Goal: Task Accomplishment & Management: Complete application form

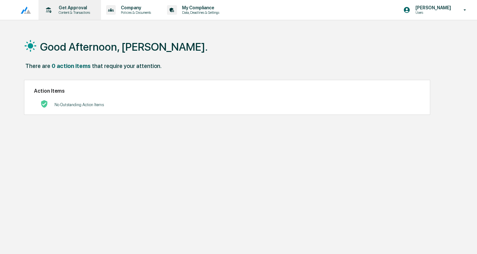
click at [71, 9] on p "Get Approval" at bounding box center [74, 7] width 40 height 5
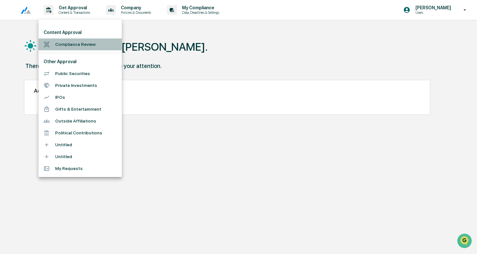
click at [71, 45] on li "Compliance Review" at bounding box center [79, 44] width 83 height 12
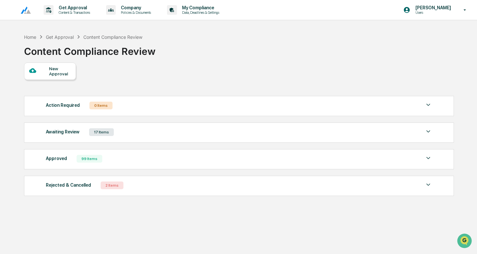
click at [62, 77] on div "New Approval" at bounding box center [50, 71] width 52 height 17
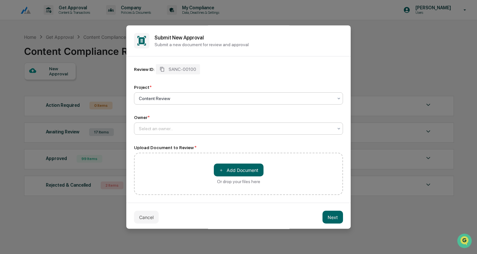
click at [165, 126] on div at bounding box center [236, 128] width 194 height 6
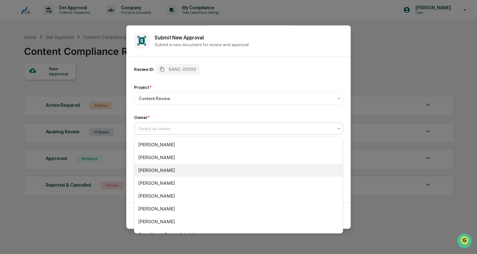
click at [155, 170] on div "[PERSON_NAME]" at bounding box center [238, 170] width 208 height 13
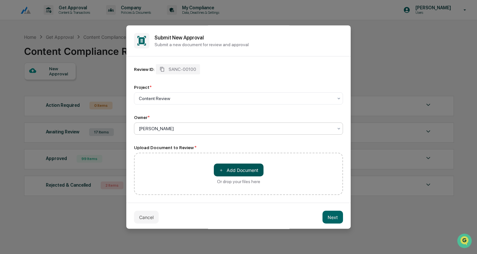
click at [239, 168] on button "＋ Add Document" at bounding box center [239, 170] width 50 height 13
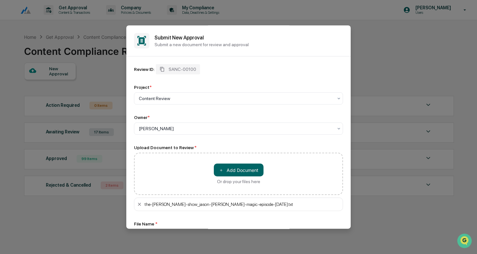
scroll to position [49, 0]
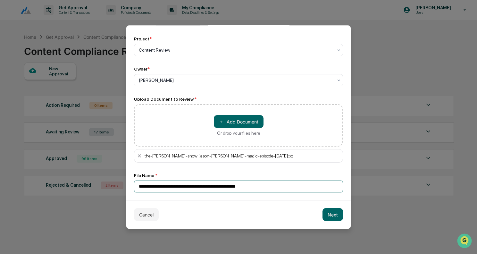
click at [229, 185] on input "**********" at bounding box center [238, 187] width 209 height 12
type input "**********"
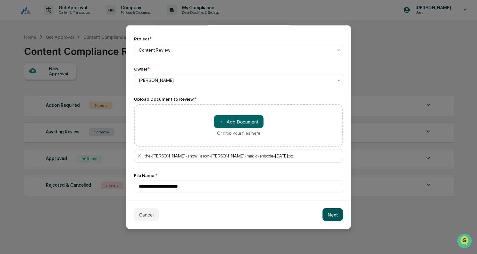
click at [333, 214] on button "Next" at bounding box center [333, 214] width 21 height 13
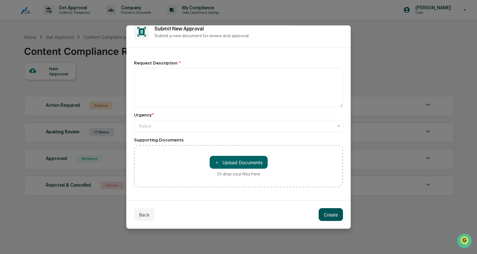
scroll to position [10, 0]
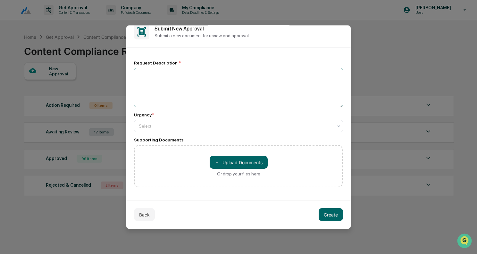
click at [241, 70] on textarea at bounding box center [238, 87] width 209 height 39
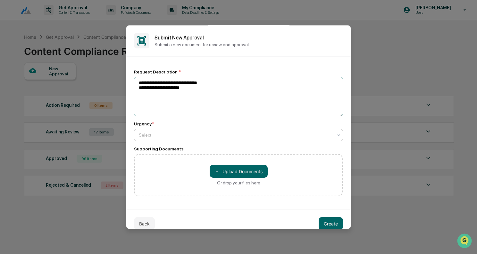
type textarea "**********"
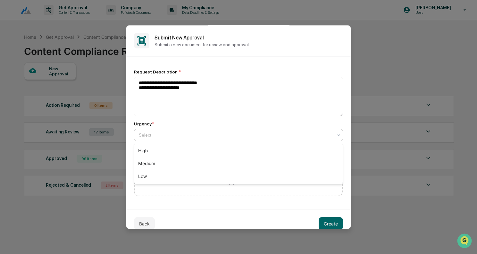
click at [212, 137] on div at bounding box center [236, 135] width 194 height 6
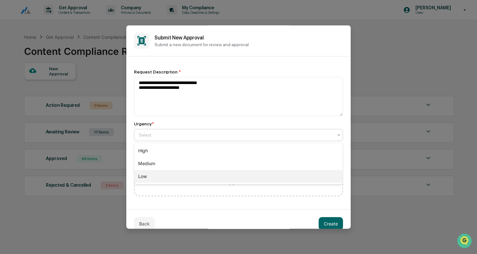
click at [182, 173] on div "Low" at bounding box center [238, 176] width 208 height 13
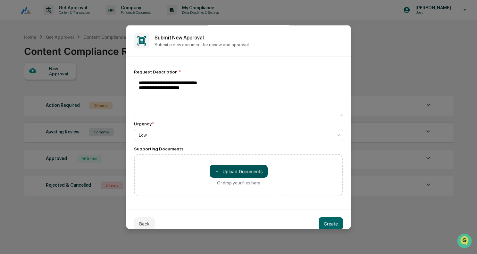
click at [235, 172] on button "＋ Upload Documents" at bounding box center [239, 171] width 58 height 13
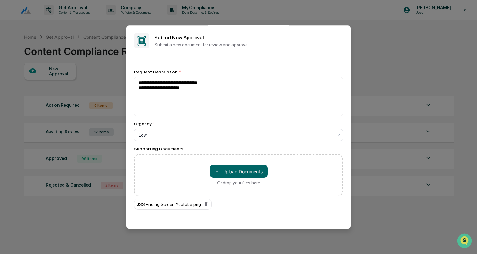
scroll to position [23, 0]
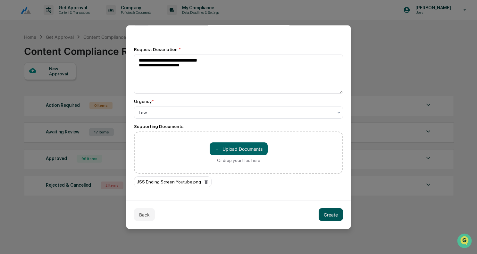
click at [332, 214] on button "Create" at bounding box center [331, 214] width 24 height 13
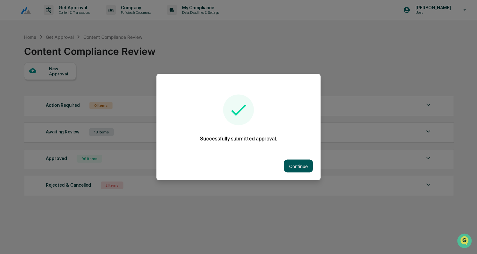
click at [296, 170] on button "Continue" at bounding box center [298, 166] width 29 height 13
